Goal: Information Seeking & Learning: Learn about a topic

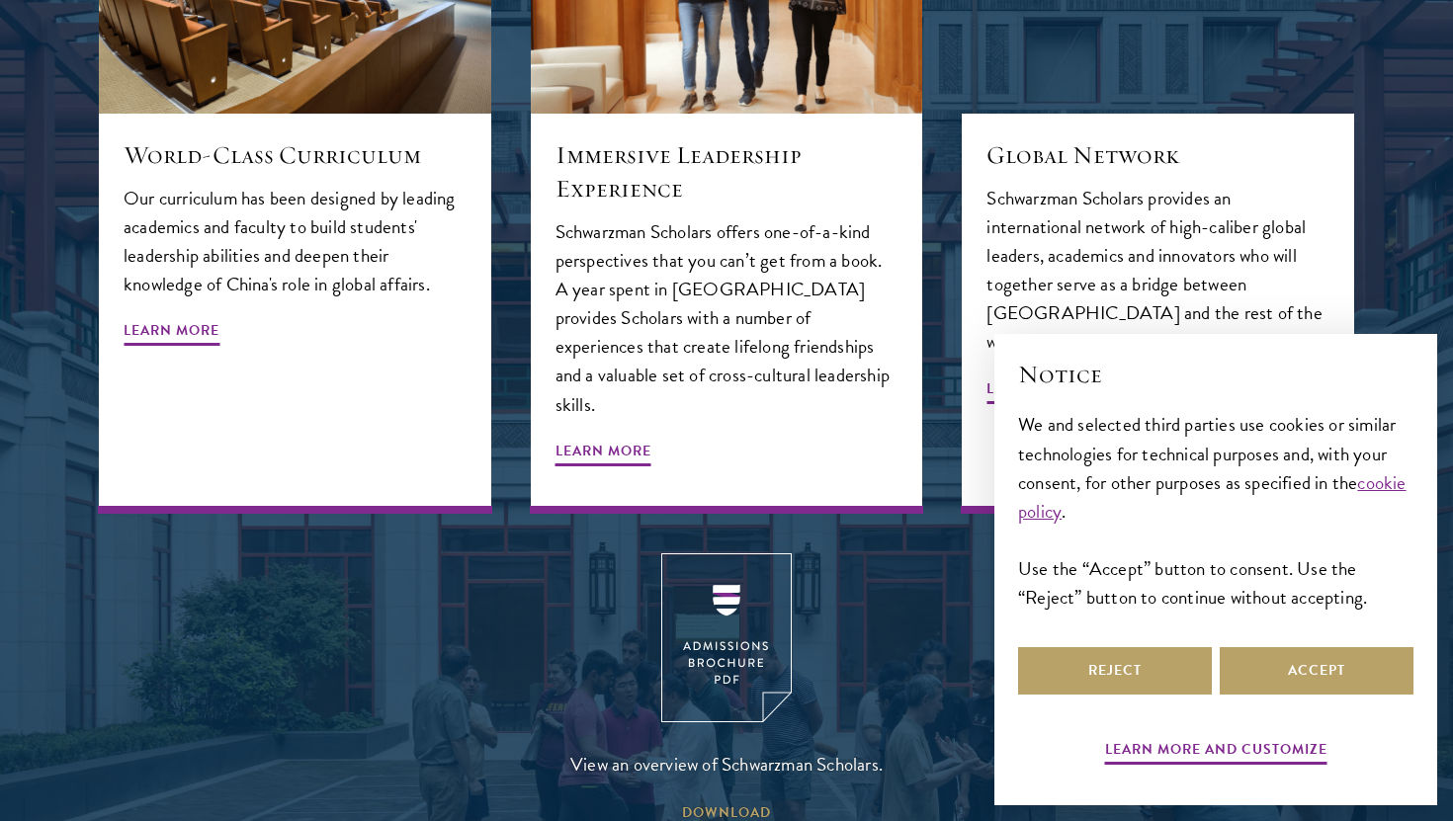
scroll to position [2368, 0]
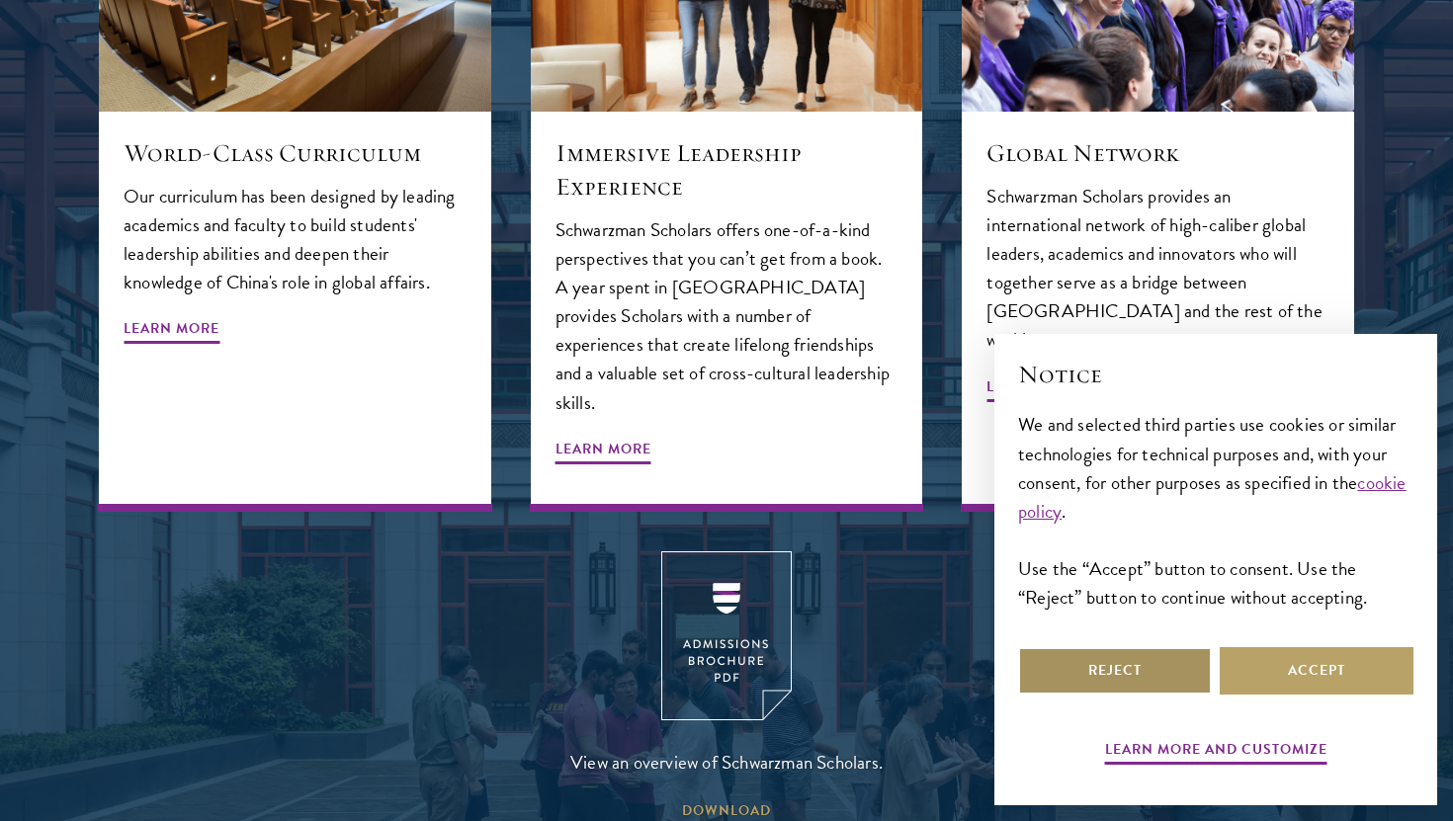
click at [1132, 665] on button "Reject" at bounding box center [1115, 670] width 194 height 47
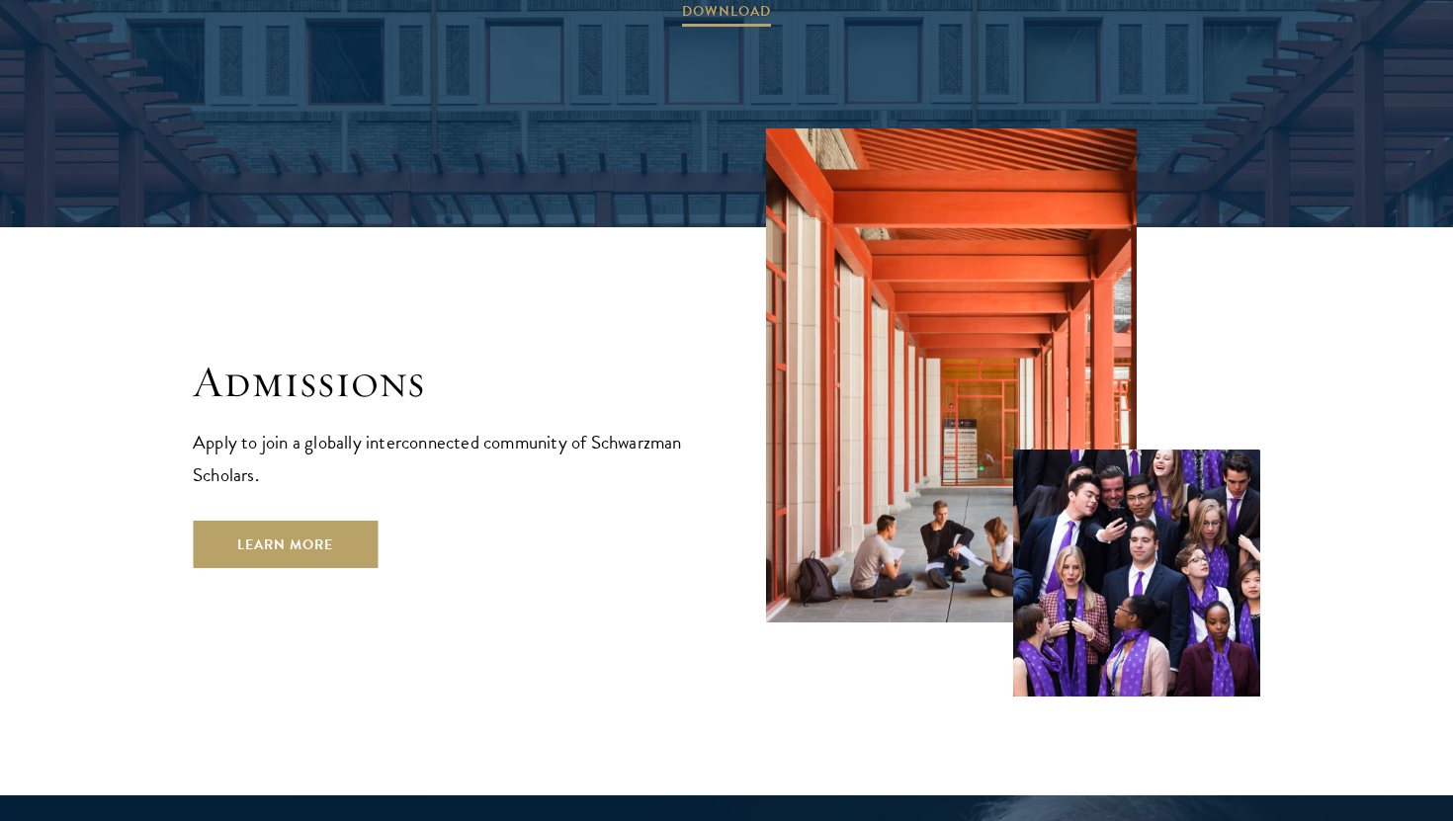
scroll to position [3195, 0]
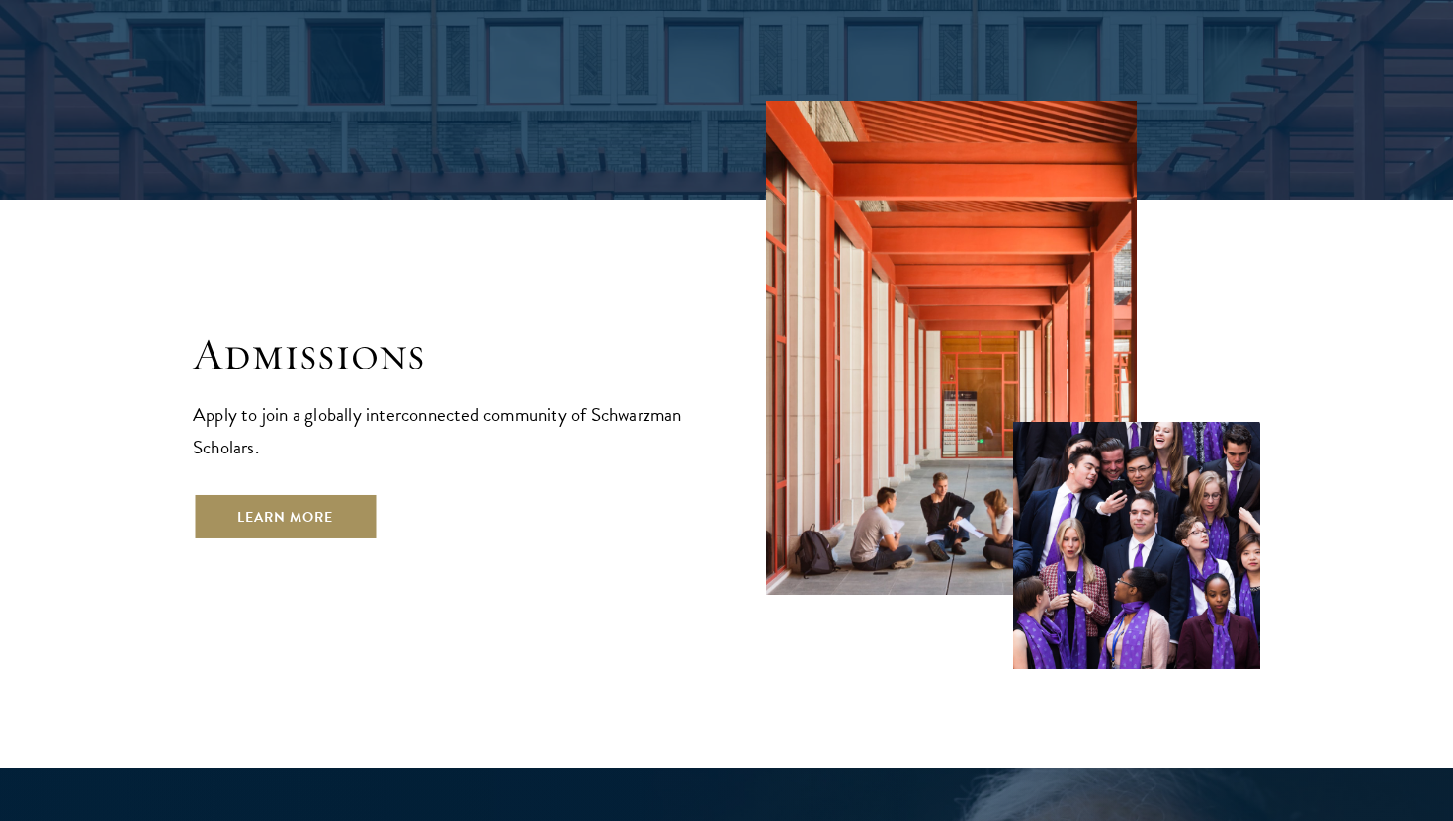
click at [301, 493] on link "Learn More" at bounding box center [285, 516] width 185 height 47
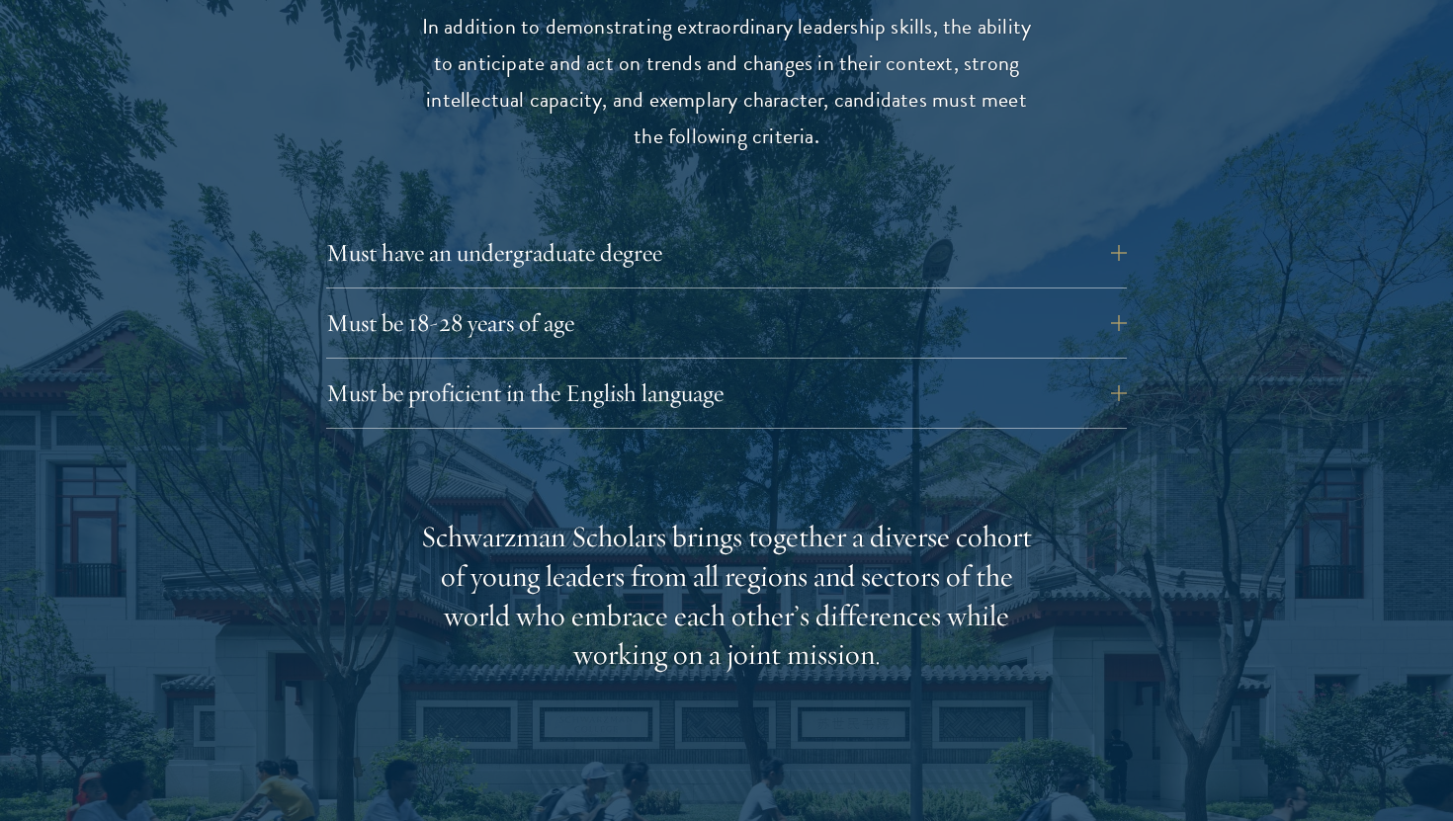
scroll to position [2709, 0]
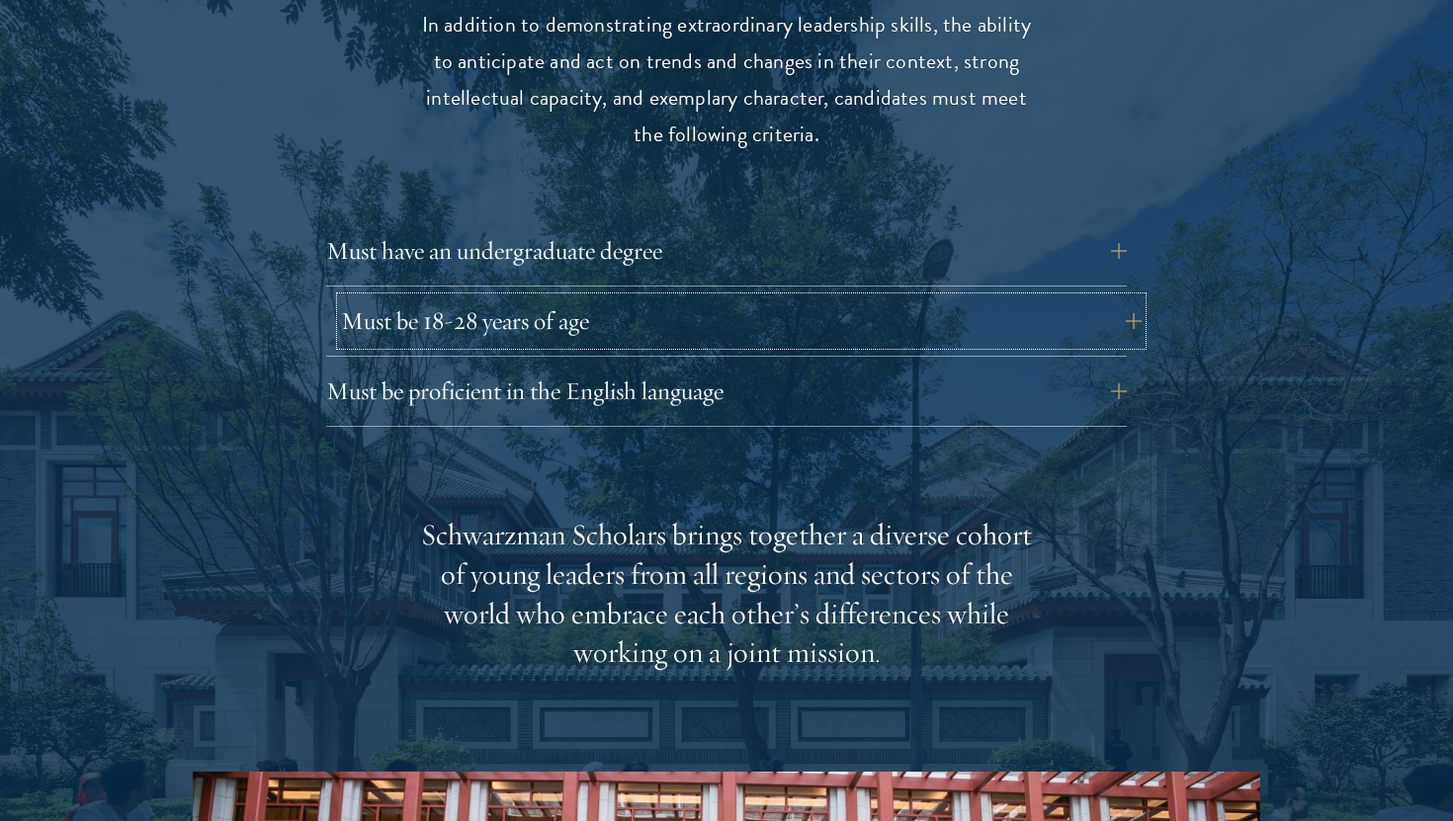
click at [551, 297] on button "Must be 18-28 years of age" at bounding box center [741, 320] width 800 height 47
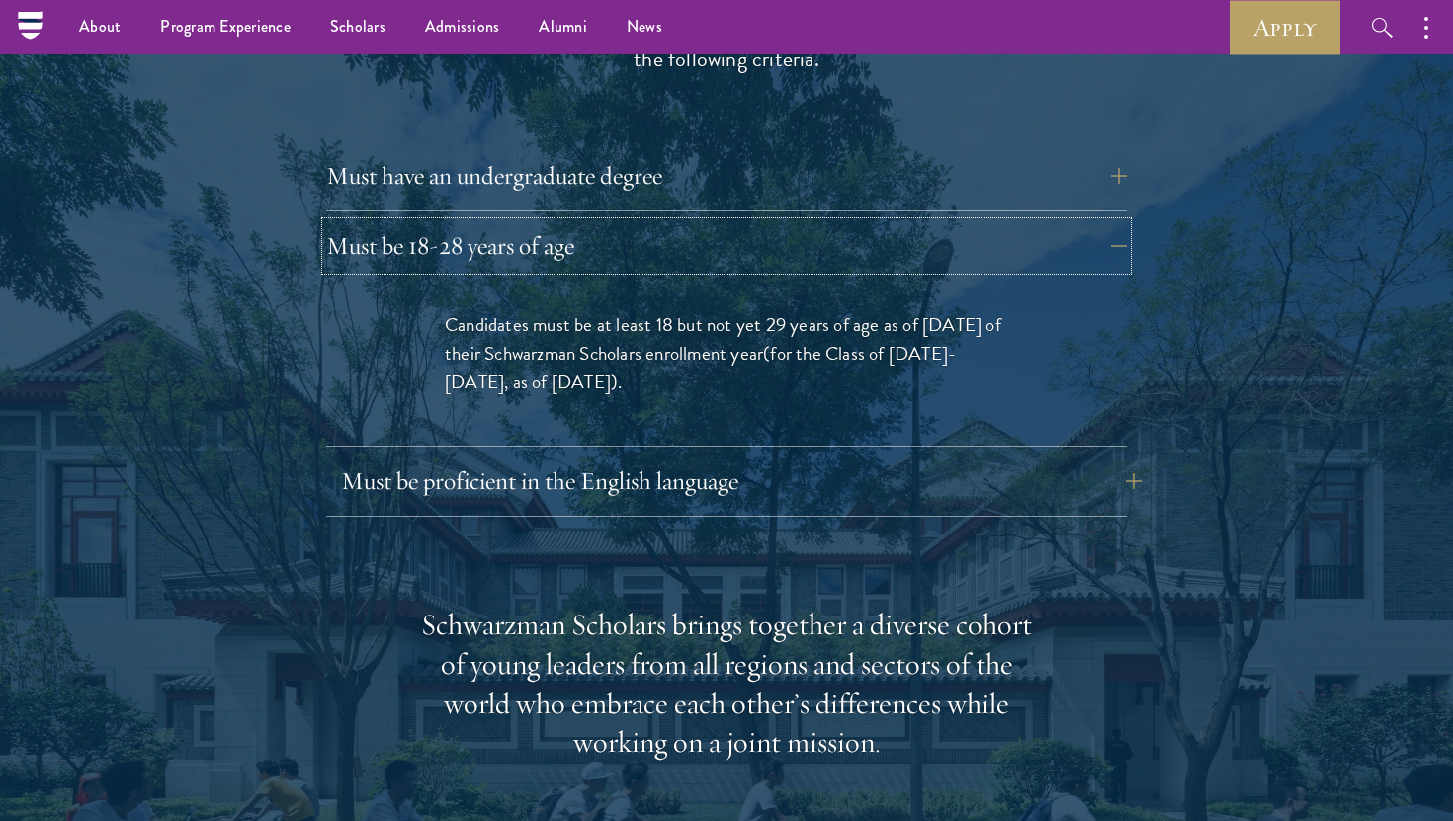
scroll to position [2777, 0]
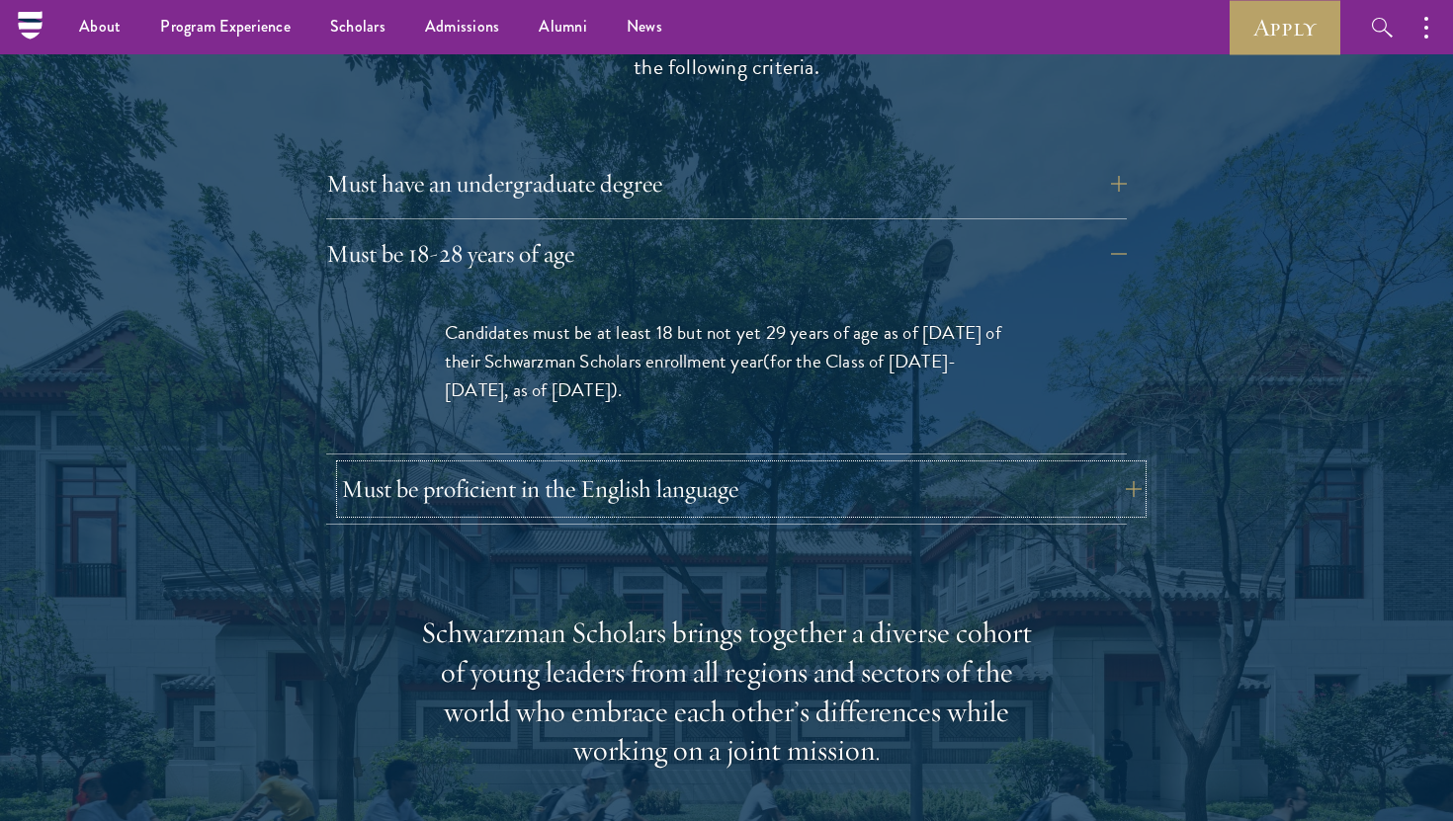
click at [733, 465] on button "Must be proficient in the English language" at bounding box center [741, 488] width 800 height 47
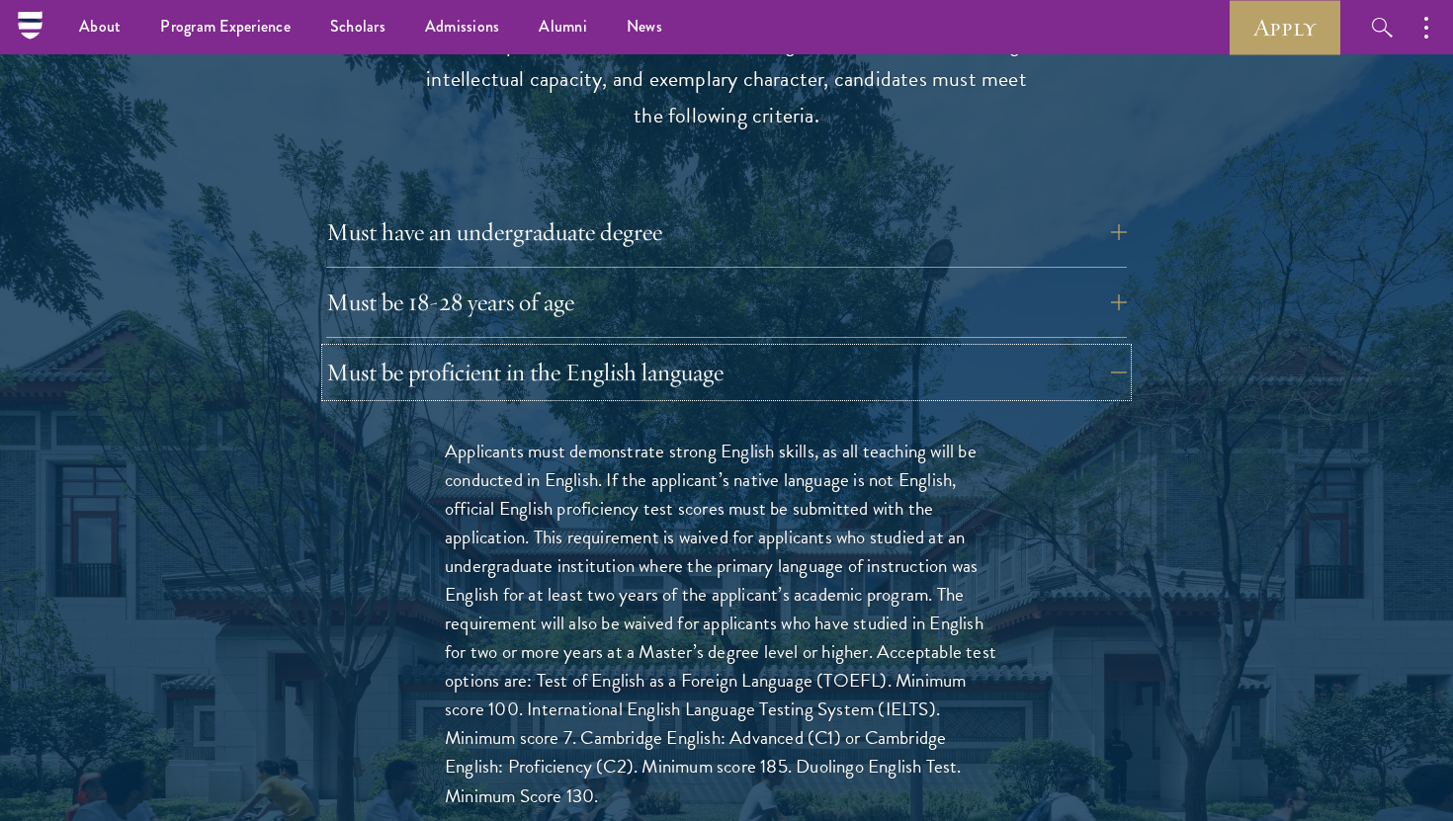
scroll to position [2692, 0]
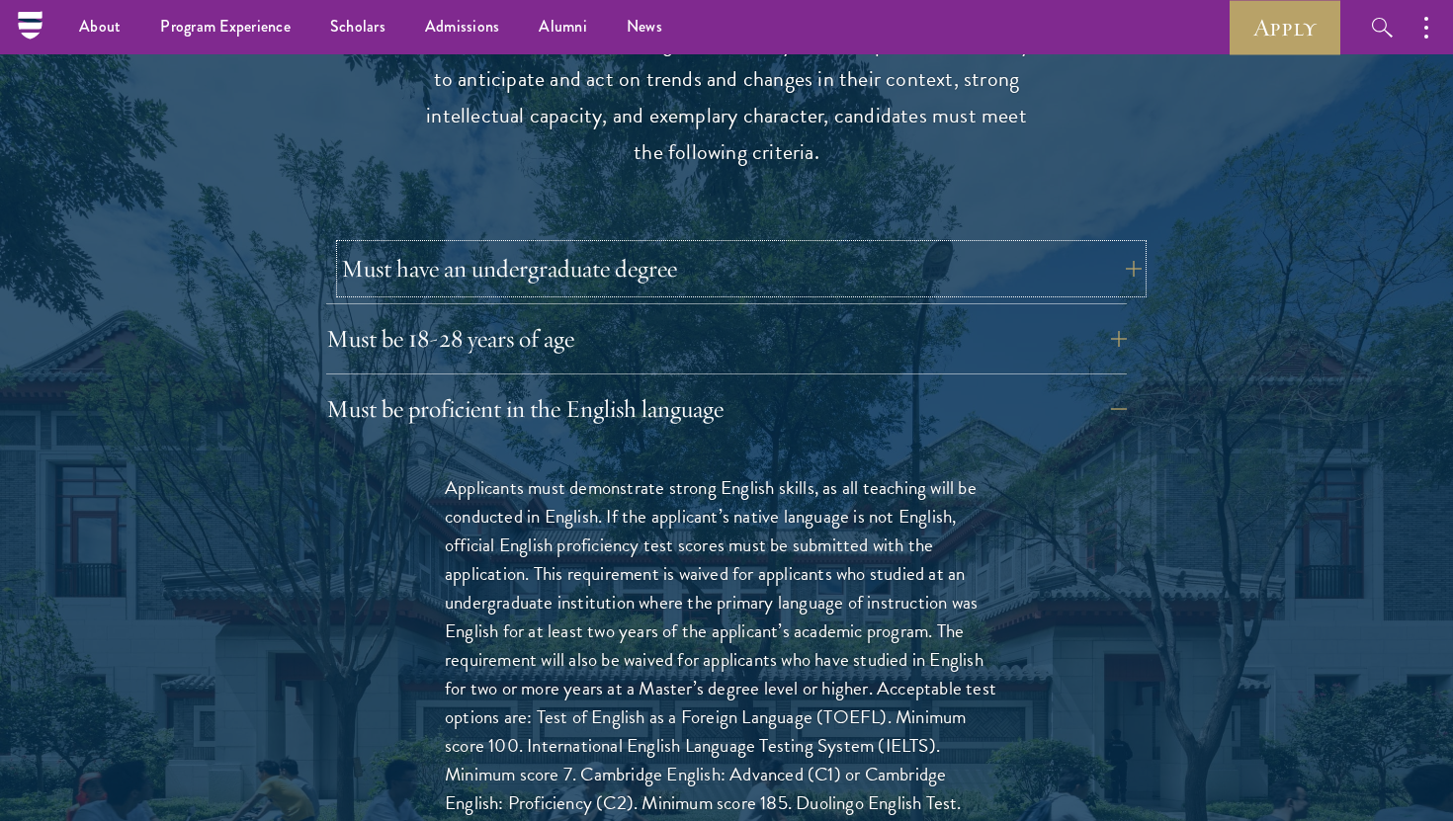
click at [595, 245] on button "Must have an undergraduate degree" at bounding box center [741, 268] width 800 height 47
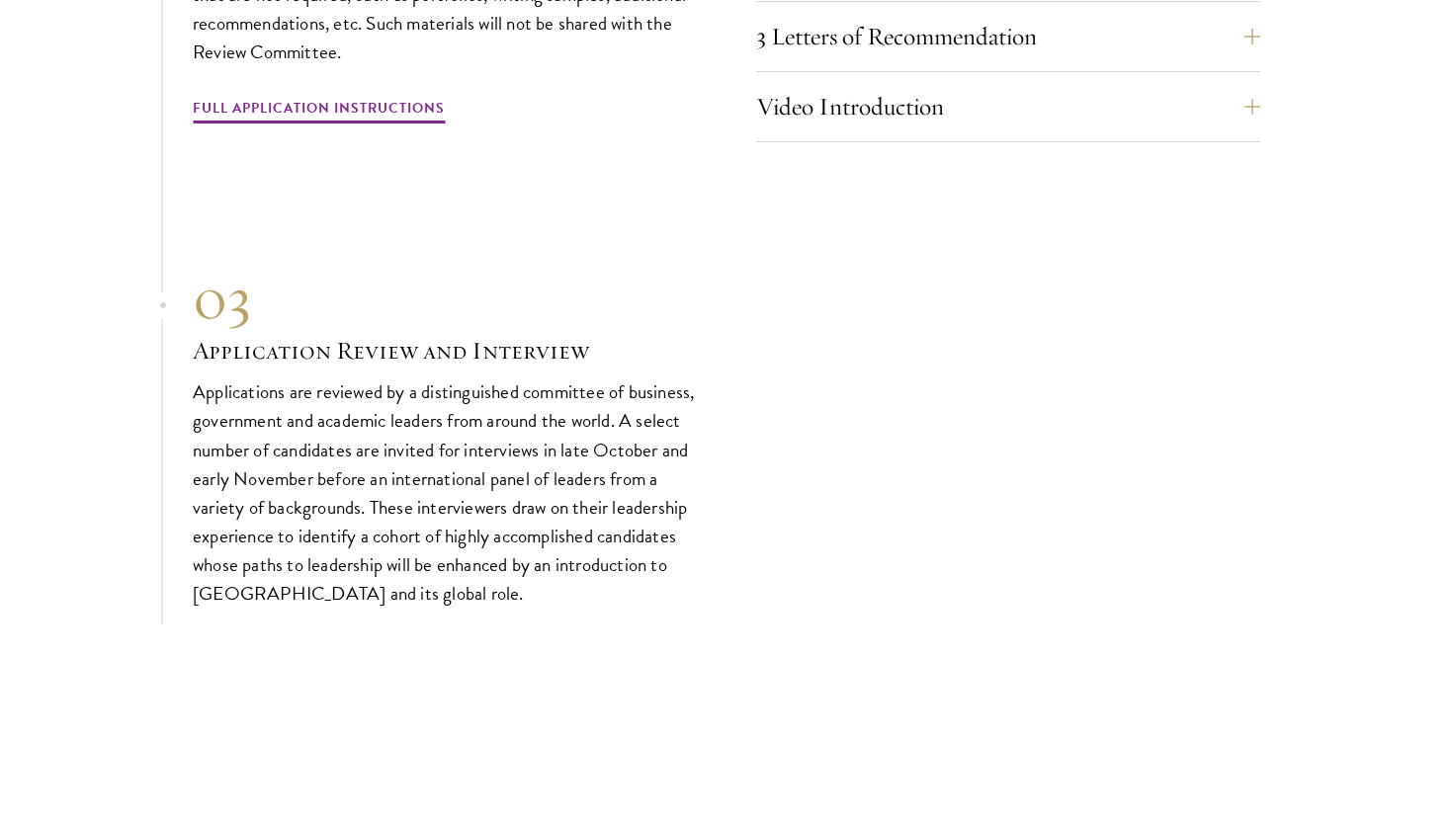
scroll to position [7418, 0]
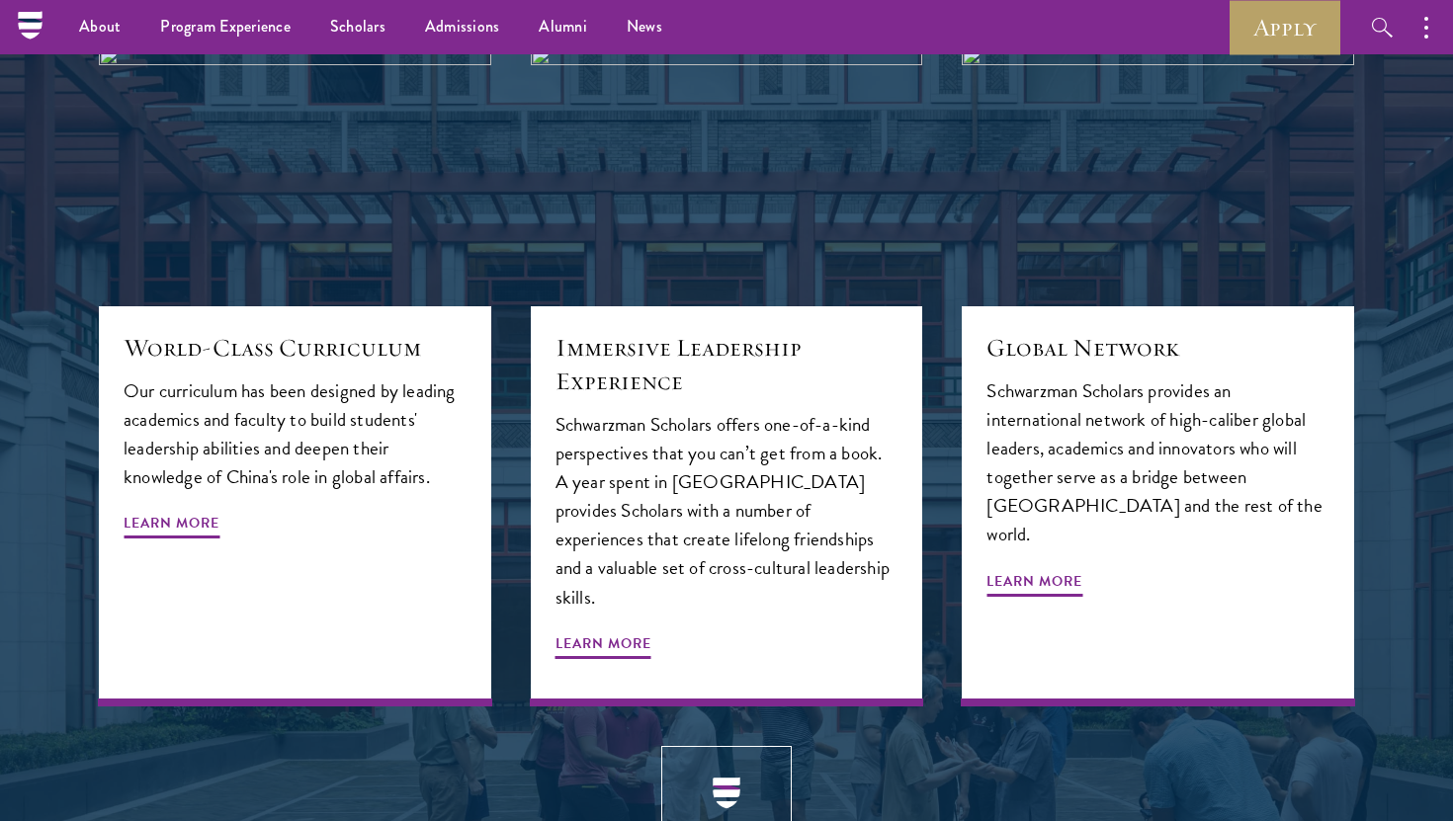
scroll to position [2064, 0]
